Goal: Navigation & Orientation: Find specific page/section

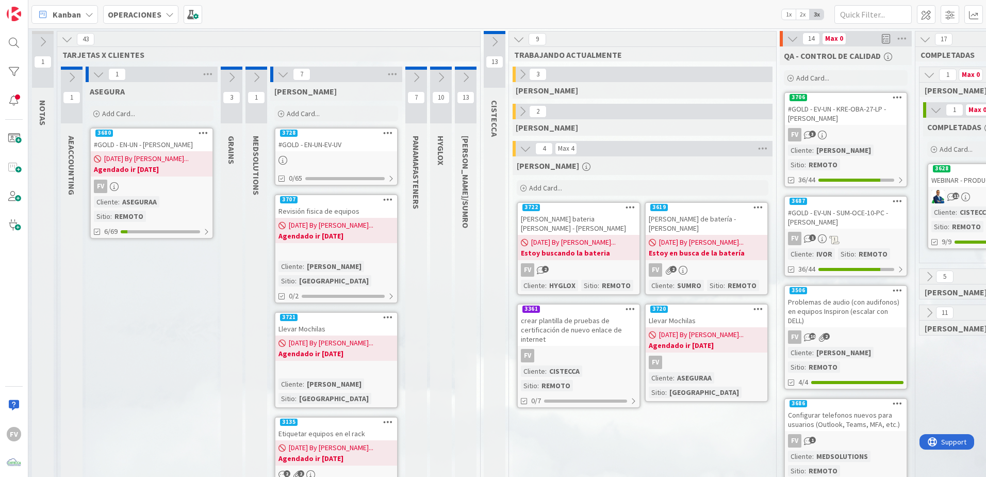
click at [356, 136] on div "3728" at bounding box center [336, 132] width 122 height 9
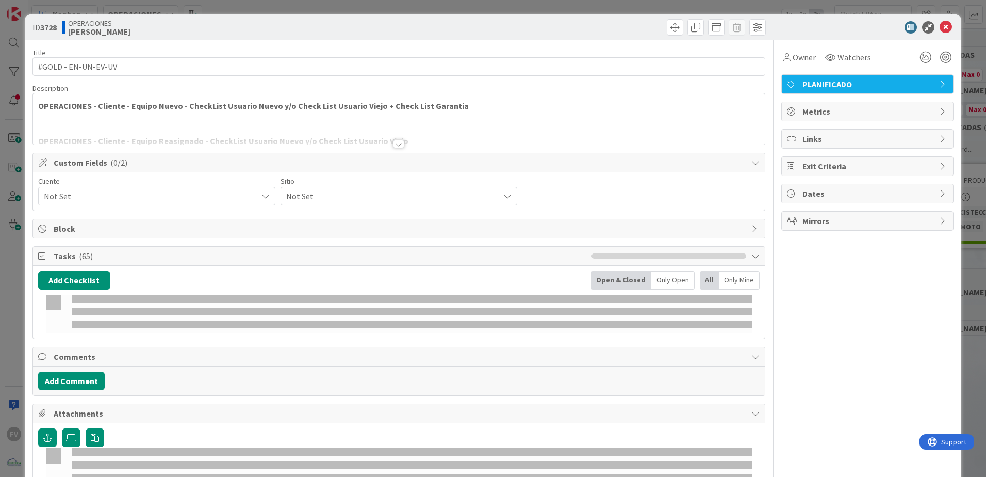
click at [19, 153] on div "ID 3728 OPERACIONES [PERSON_NAME] Title 19 / 128 #GOLD - EN-UN-EV-UV Descriptio…" at bounding box center [493, 238] width 986 height 477
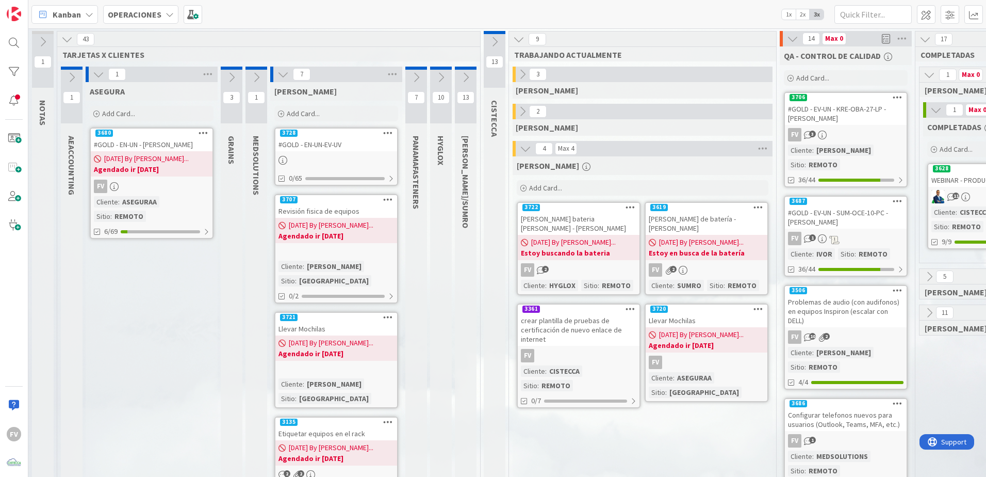
click at [96, 79] on icon at bounding box center [98, 74] width 11 height 11
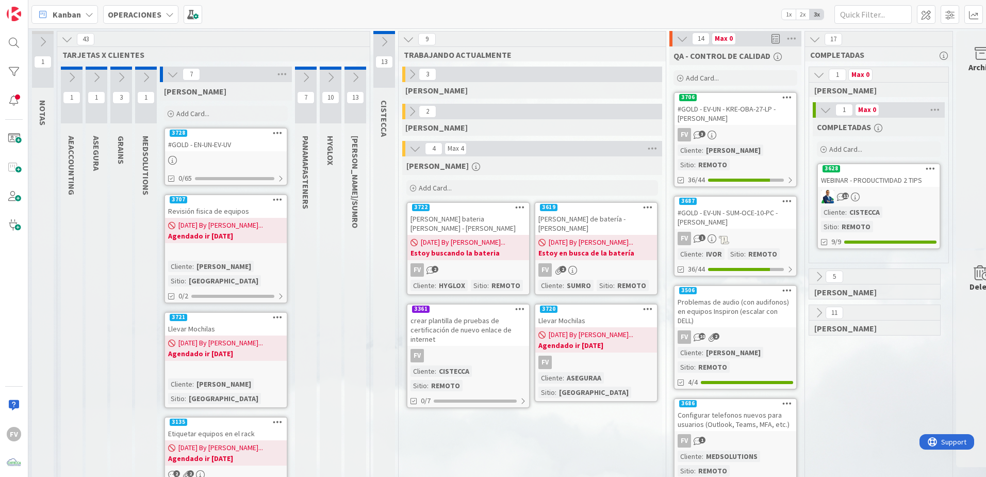
click at [174, 75] on icon at bounding box center [172, 74] width 11 height 11
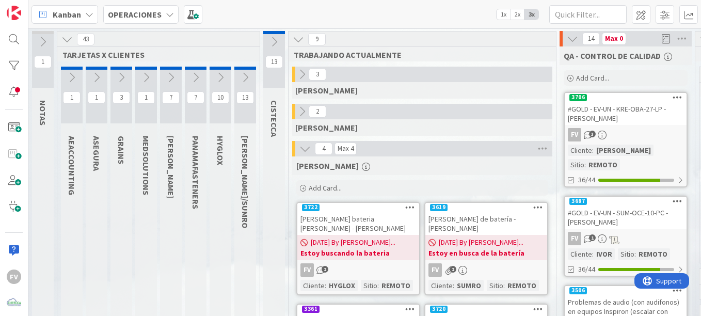
click at [169, 80] on icon at bounding box center [170, 77] width 11 height 11
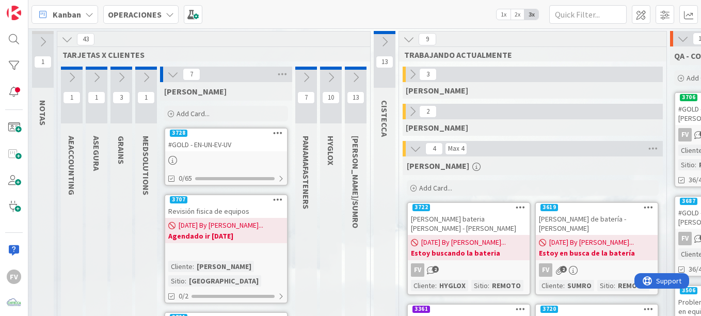
click at [210, 143] on div "#GOLD - EN-UN-EV-UV" at bounding box center [226, 144] width 122 height 13
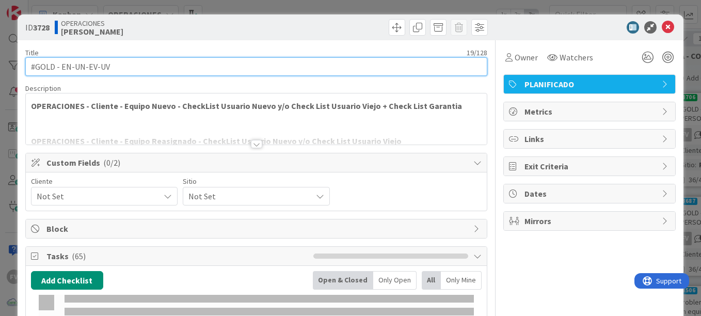
click at [142, 67] on input "#GOLD - EN-UN-EV-UV" at bounding box center [256, 66] width 462 height 19
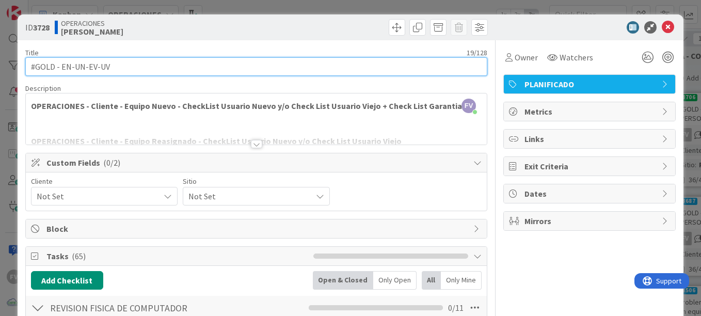
drag, startPoint x: 115, startPoint y: 68, endPoint x: 88, endPoint y: 69, distance: 26.4
click at [88, 69] on input "#GOLD - EN-UN-EV-UV" at bounding box center [256, 66] width 462 height 19
type input "#GOLD - EN-UN - KRE-OBA-05-LP - POR DEFINIR"
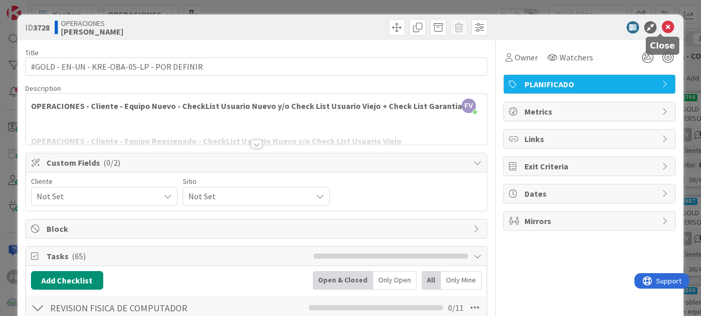
click at [662, 26] on icon at bounding box center [667, 27] width 12 height 12
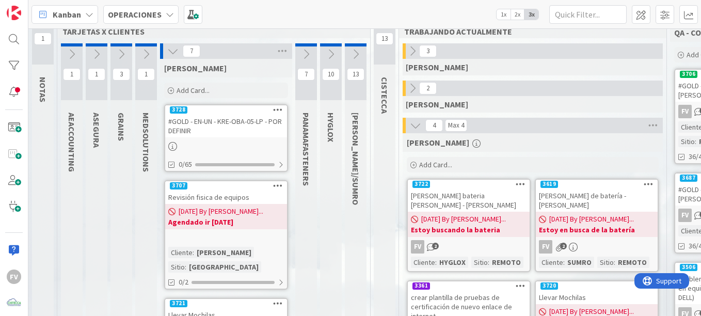
scroll to position [52, 0]
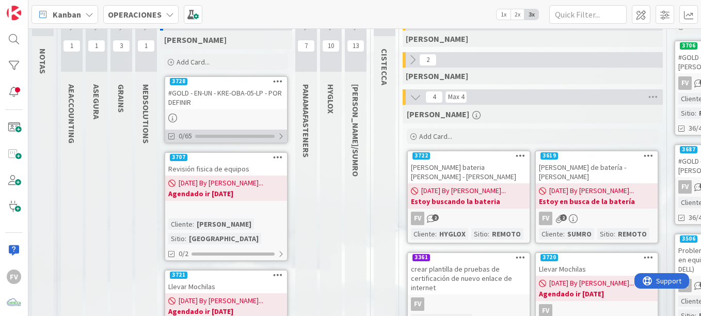
click at [224, 141] on div "0/65" at bounding box center [226, 135] width 122 height 13
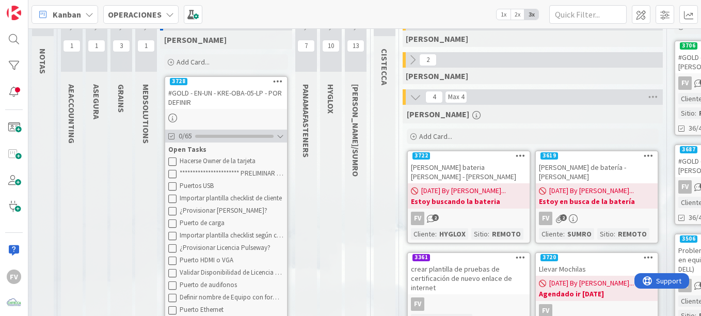
click at [224, 141] on div "0/65" at bounding box center [226, 135] width 122 height 13
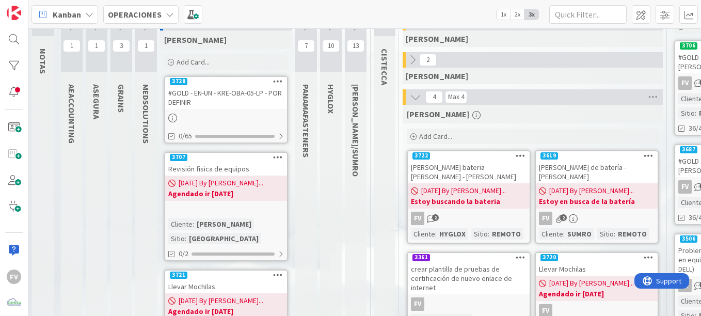
click at [281, 82] on icon at bounding box center [278, 80] width 10 height 7
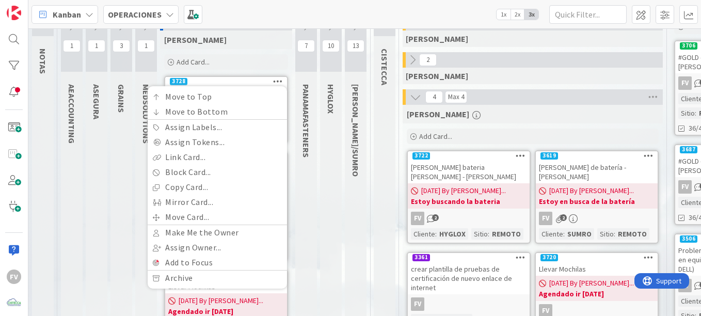
click at [319, 127] on div "PANAMAFASTENERS" at bounding box center [307, 121] width 25 height 84
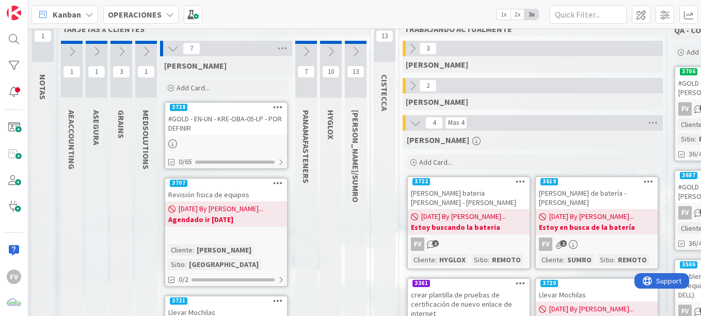
scroll to position [0, 0]
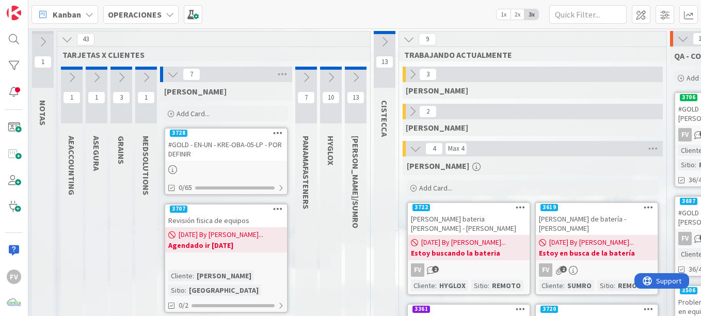
click at [88, 87] on div "1" at bounding box center [97, 95] width 22 height 57
click at [99, 80] on icon at bounding box center [96, 77] width 11 height 11
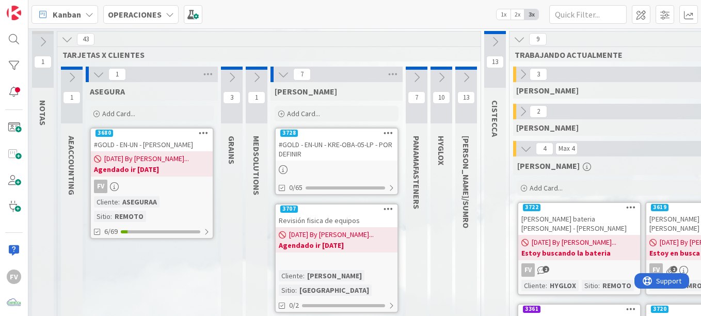
click at [128, 164] on b "Agendado ir [DATE]" at bounding box center [152, 169] width 116 height 10
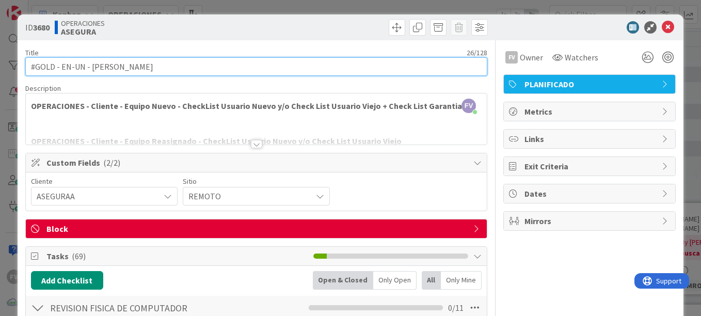
drag, startPoint x: 88, startPoint y: 61, endPoint x: 106, endPoint y: 99, distance: 41.8
click at [88, 61] on input "#GOLD - EN-UN - [PERSON_NAME]" at bounding box center [256, 66] width 462 height 19
type input "#GOLD - EN-UN - ASE-OBA-10-LP - [PERSON_NAME]"
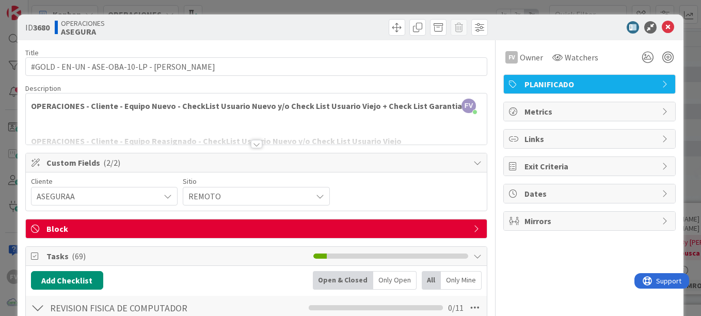
click at [231, 11] on div "ID 3680 OPERACIONES ASEGURA Title 42 / 128 #GOLD - EN-UN - ASE-OBA-10-LP - [PER…" at bounding box center [350, 158] width 701 height 316
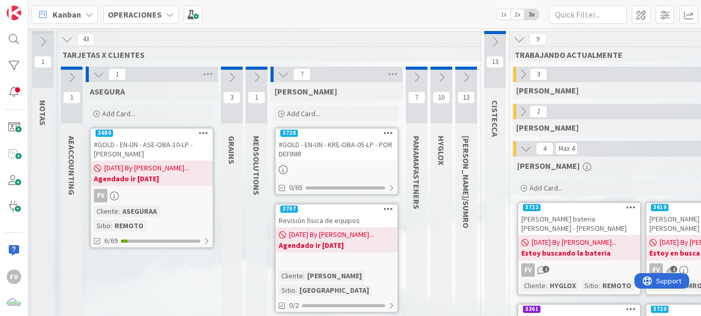
click at [353, 167] on div at bounding box center [336, 169] width 122 height 11
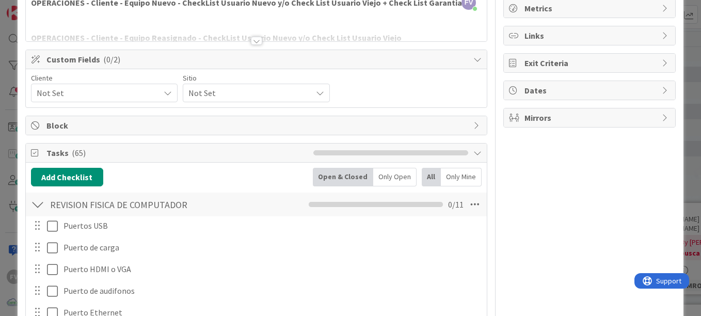
scroll to position [206, 0]
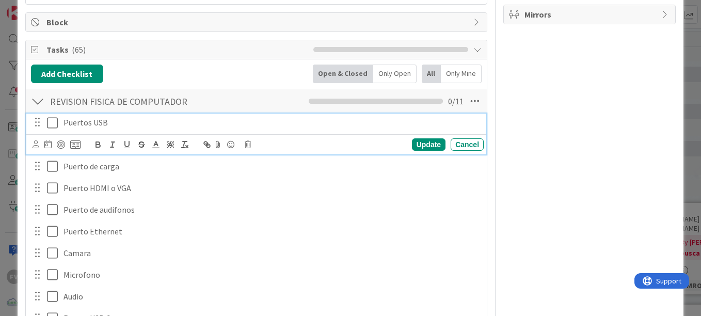
click at [57, 125] on icon at bounding box center [52, 123] width 11 height 12
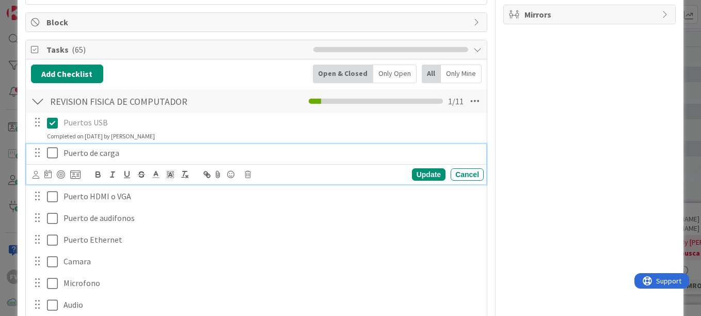
click at [49, 156] on icon at bounding box center [52, 153] width 11 height 12
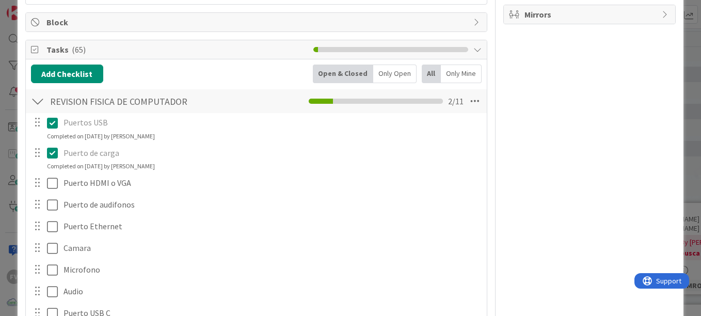
scroll to position [258, 0]
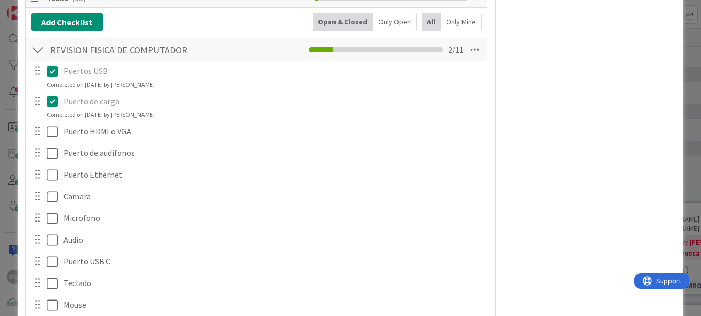
click at [40, 133] on div at bounding box center [36, 130] width 13 height 15
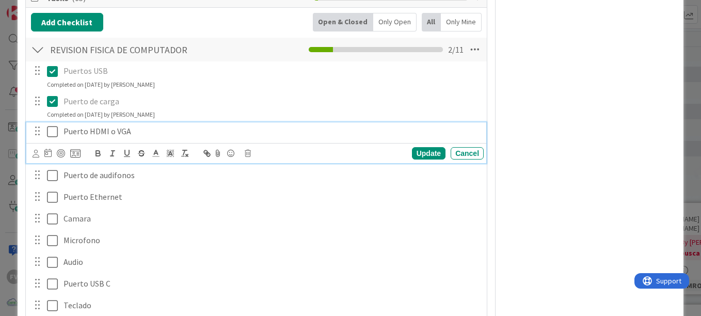
click at [54, 135] on icon at bounding box center [52, 131] width 11 height 12
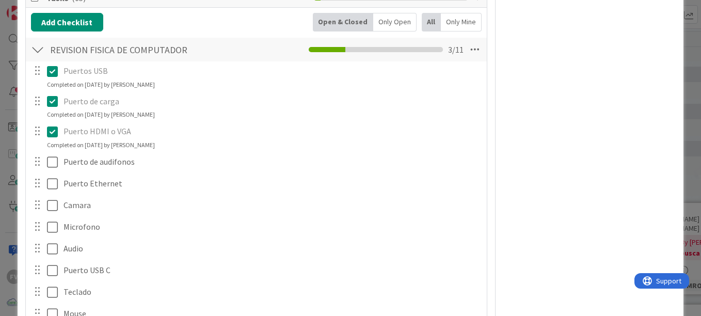
scroll to position [310, 0]
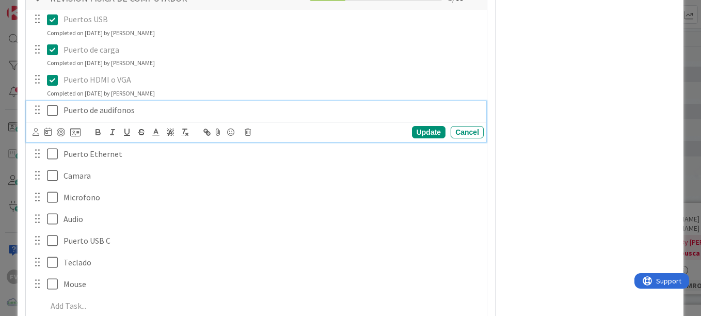
click at [50, 114] on icon at bounding box center [52, 110] width 11 height 12
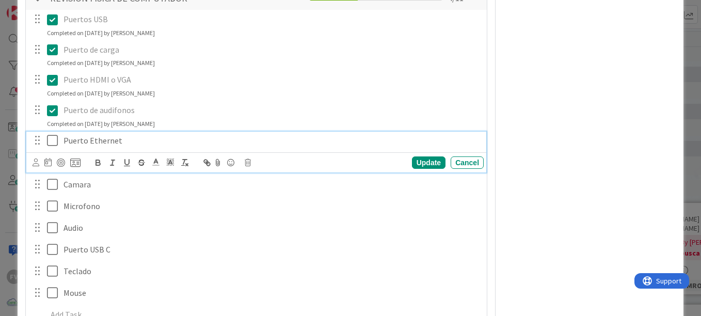
click at [57, 137] on icon at bounding box center [52, 140] width 11 height 12
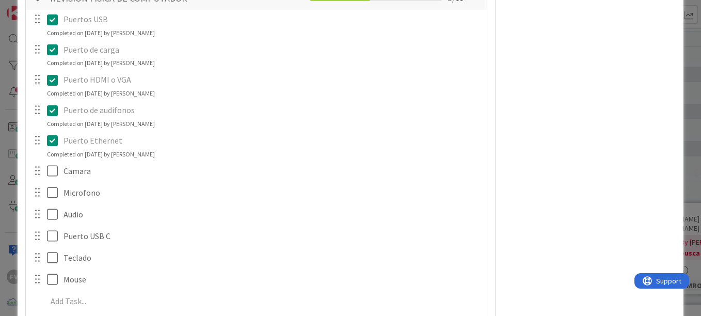
click at [49, 138] on icon at bounding box center [52, 140] width 11 height 12
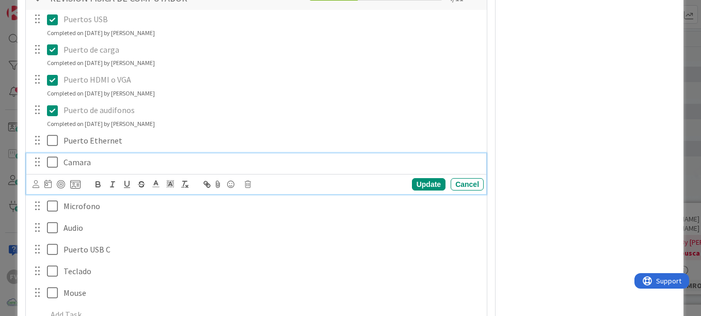
click at [50, 180] on body "FV Kanban OPERACIONES 1x 2x 3x 1 NOTAS 43 TARJETAS X CLIENTES 1 AEACCOUNTING 1 …" at bounding box center [350, 158] width 701 height 316
click at [55, 162] on icon at bounding box center [52, 162] width 11 height 12
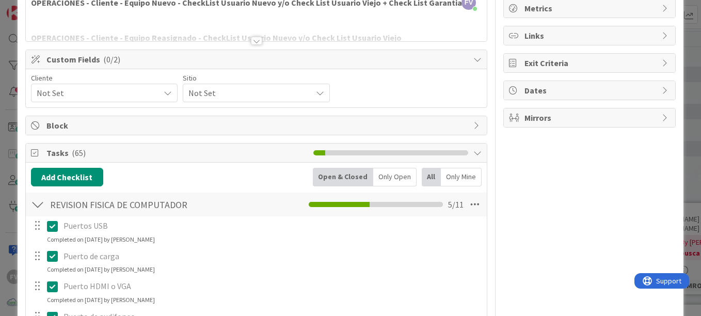
scroll to position [0, 0]
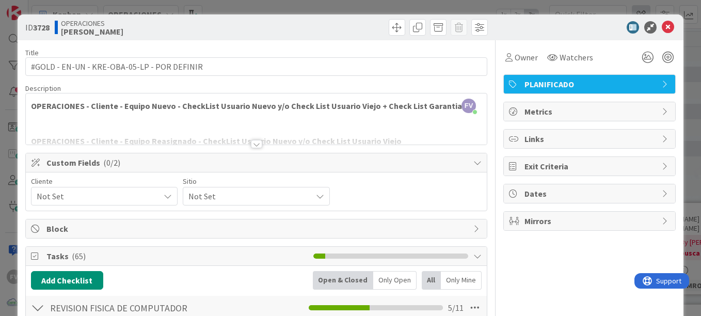
drag, startPoint x: 663, startPoint y: 10, endPoint x: 644, endPoint y: 19, distance: 20.5
click at [663, 10] on div "ID 3728 OPERACIONES [PERSON_NAME] Title 43 / 128 #GOLD - EN-UN - KRE-OBA-05-LP …" at bounding box center [350, 158] width 701 height 316
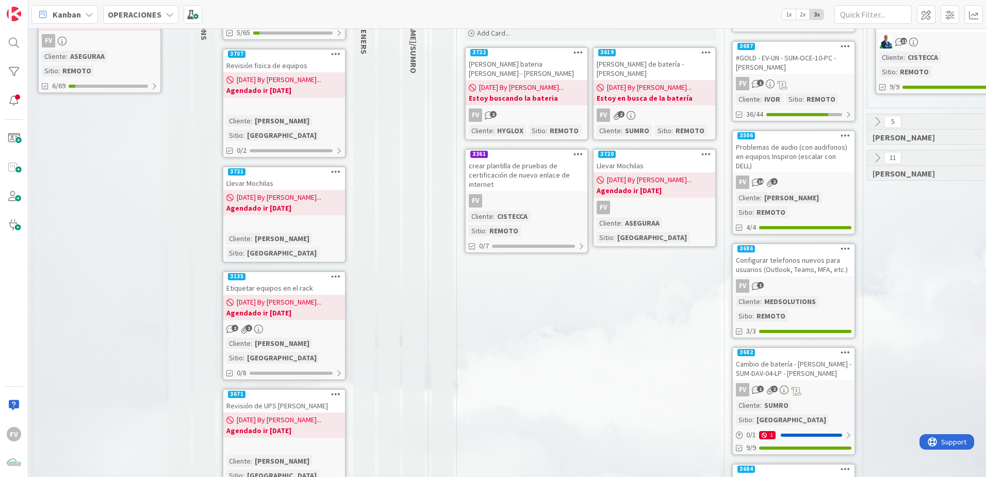
scroll to position [0, 52]
